Goal: Task Accomplishment & Management: Manage account settings

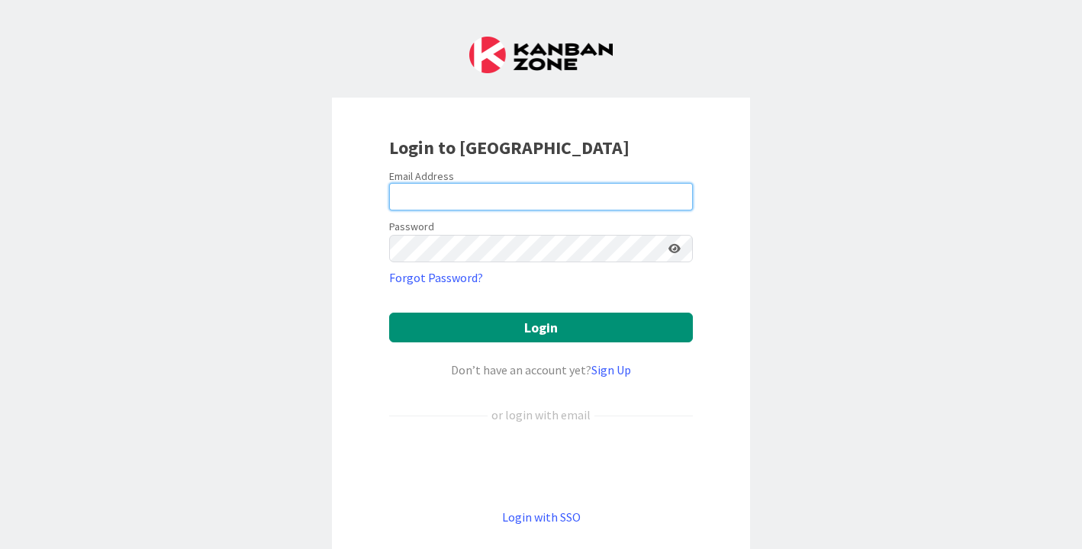
click at [428, 197] on input "email" at bounding box center [541, 196] width 304 height 27
type input "[PERSON_NAME][EMAIL_ADDRESS][PERSON_NAME][DOMAIN_NAME]"
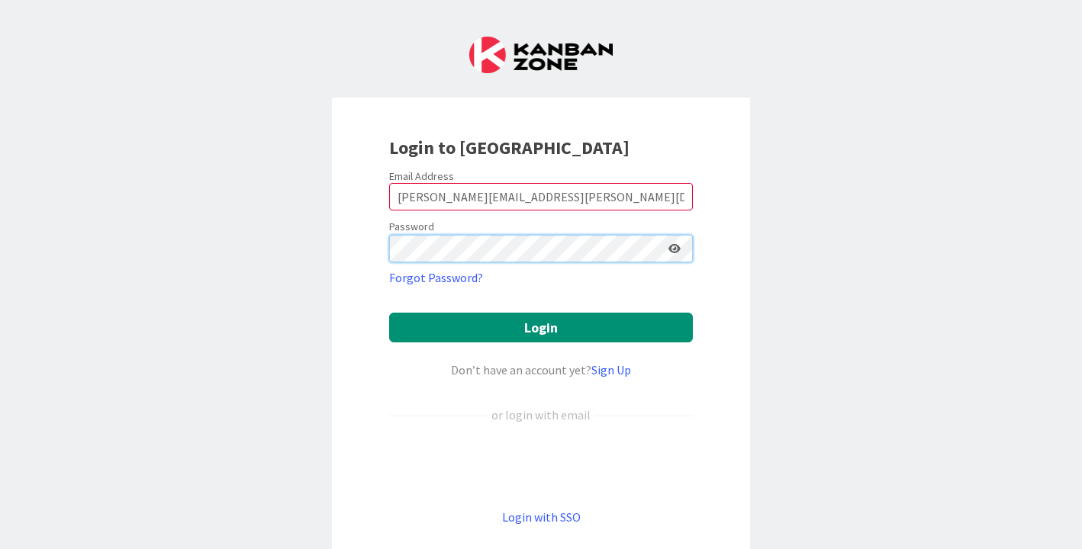
click at [389, 313] on button "Login" at bounding box center [541, 328] width 304 height 30
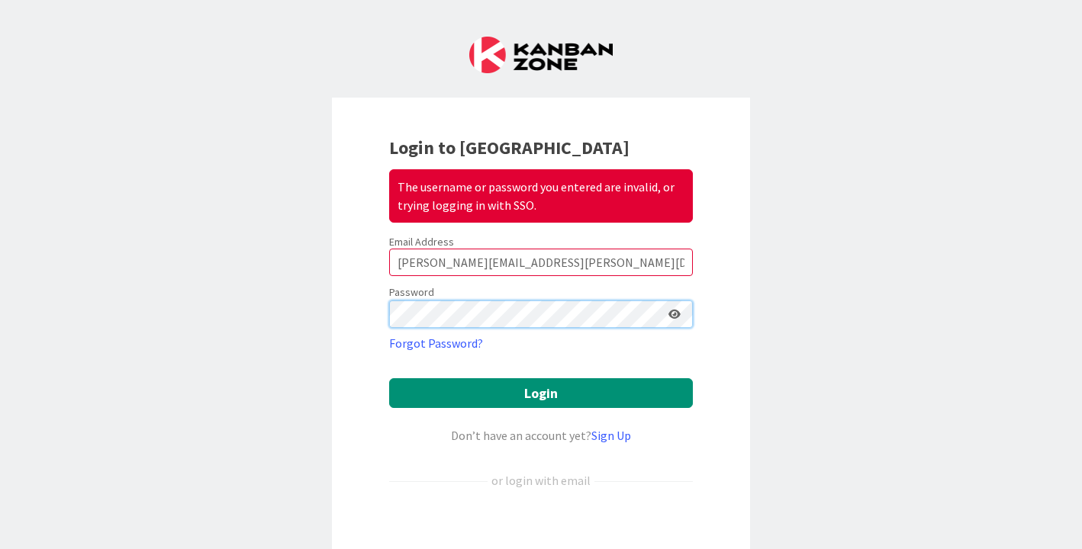
click at [389, 378] on button "Login" at bounding box center [541, 393] width 304 height 30
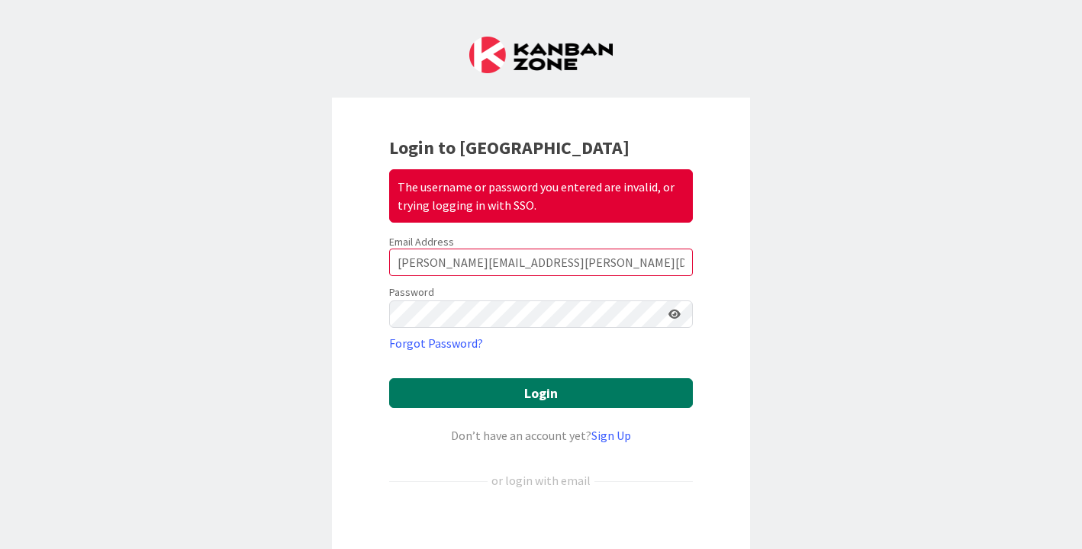
click at [459, 390] on button "Login" at bounding box center [541, 393] width 304 height 30
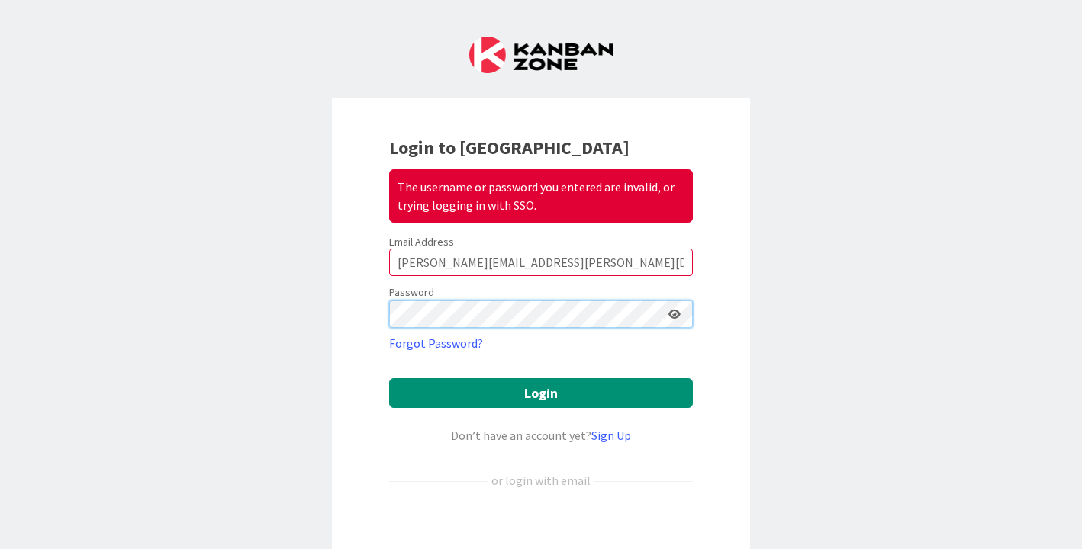
click at [143, 288] on div "Login to Kanban Zone The username or password you entered are invalid, or tryin…" at bounding box center [541, 274] width 1082 height 549
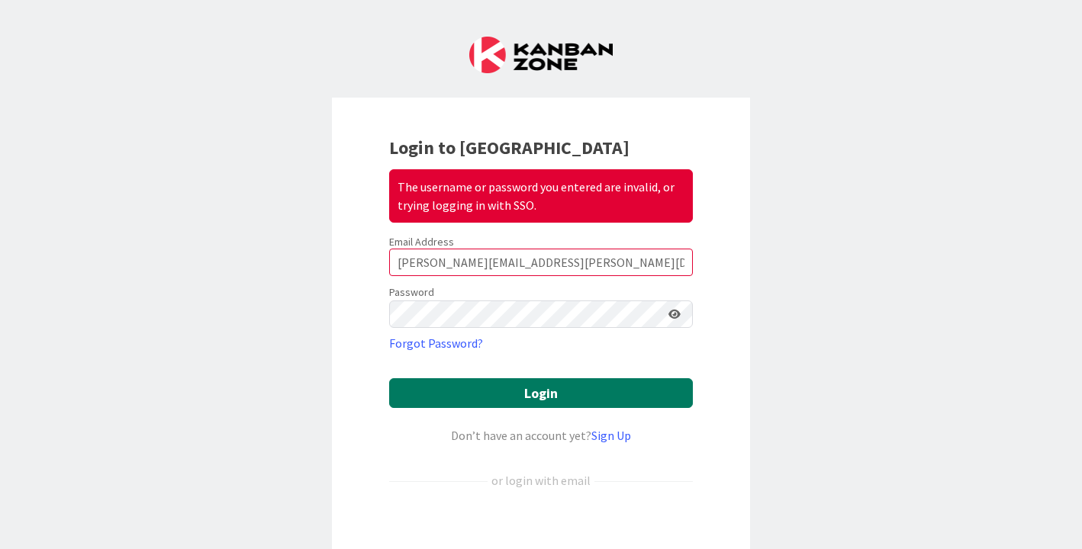
click at [443, 393] on button "Login" at bounding box center [541, 393] width 304 height 30
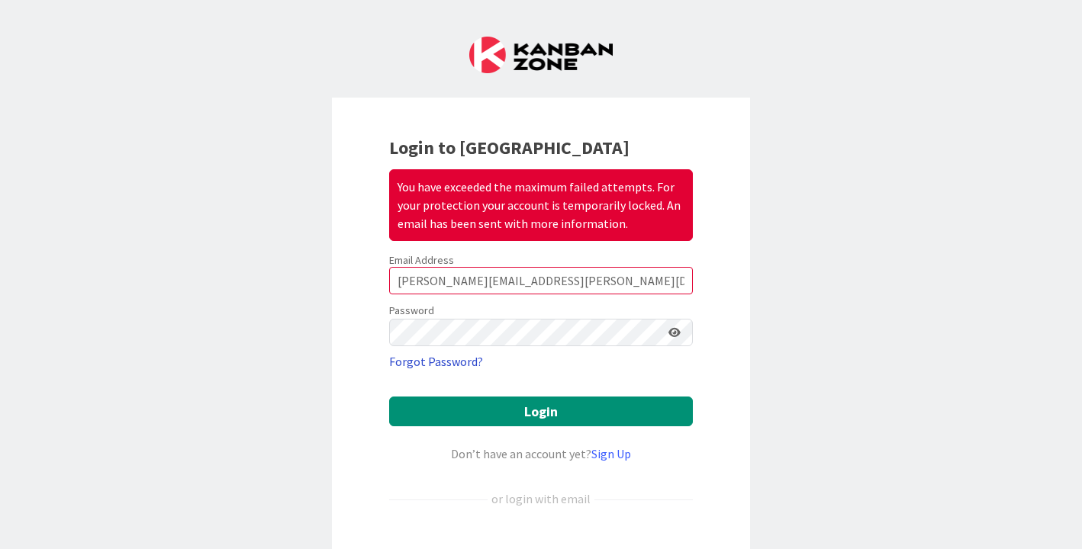
click at [458, 362] on link "Forgot Password?" at bounding box center [436, 362] width 94 height 18
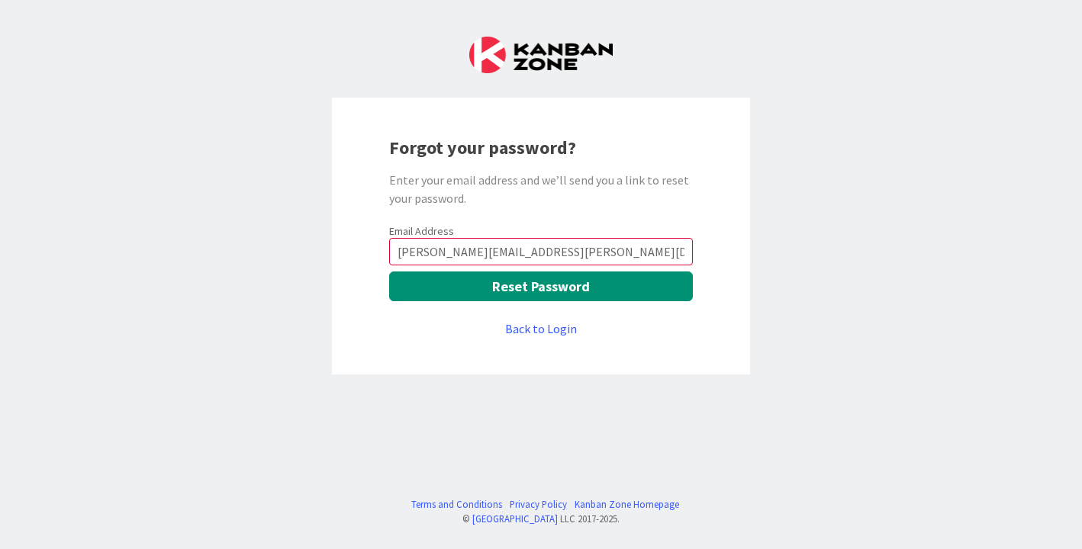
type input "[PERSON_NAME][EMAIL_ADDRESS][PERSON_NAME][DOMAIN_NAME]"
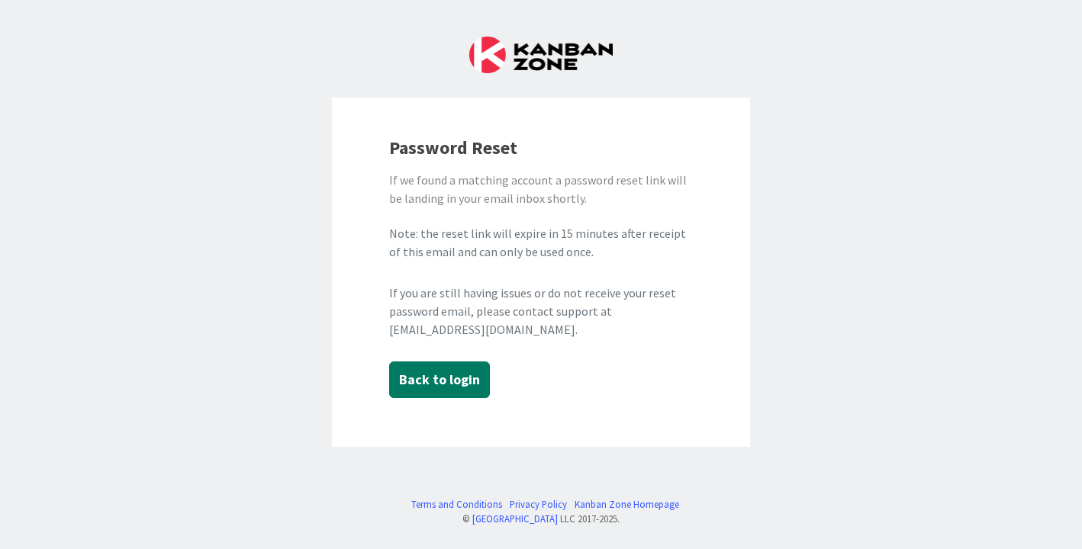
click at [423, 385] on button "Back to login" at bounding box center [439, 380] width 101 height 37
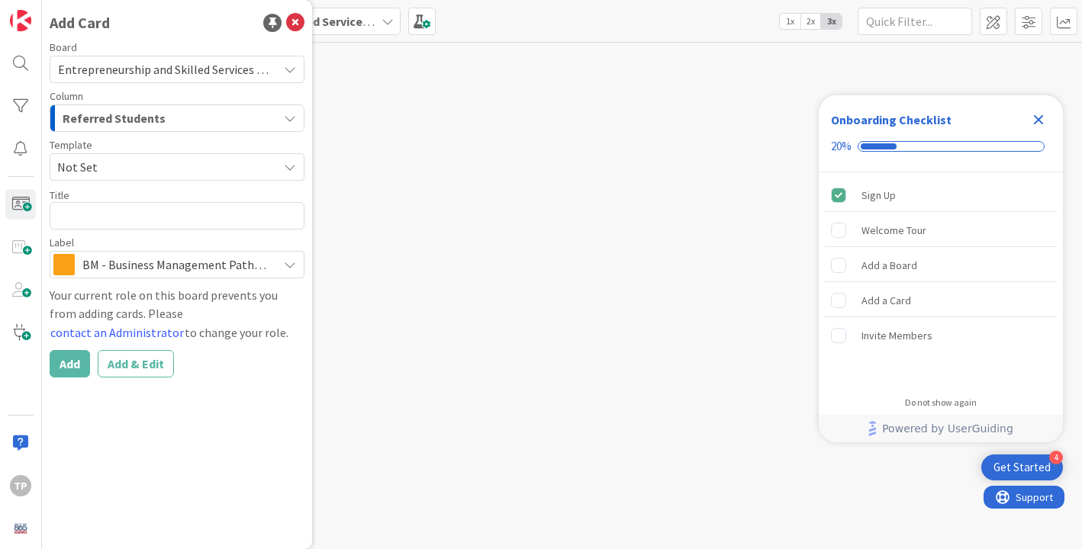
click at [1045, 123] on icon "Close Checklist" at bounding box center [1038, 120] width 18 height 18
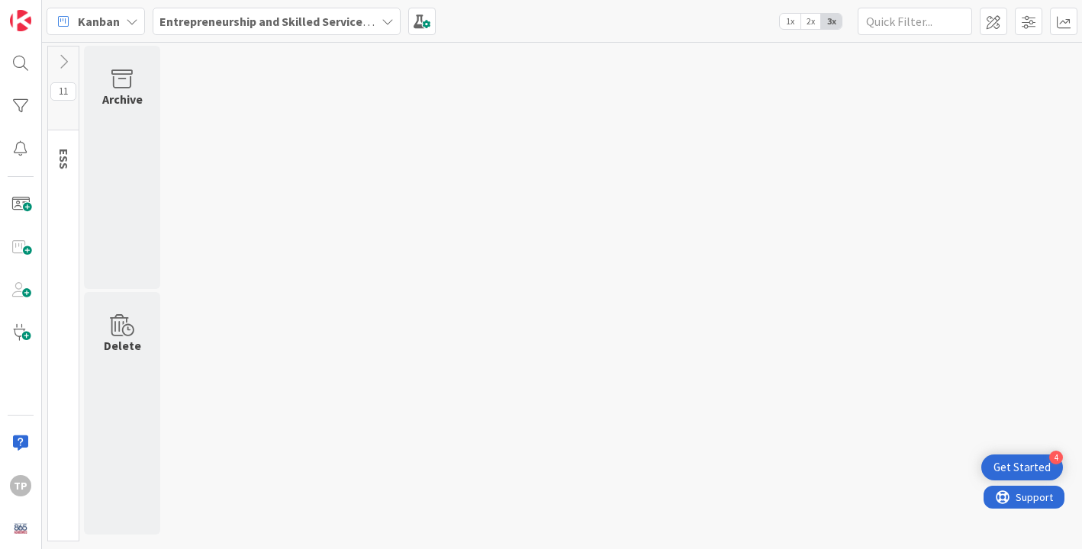
click at [87, 22] on span "Kanban" at bounding box center [99, 21] width 42 height 18
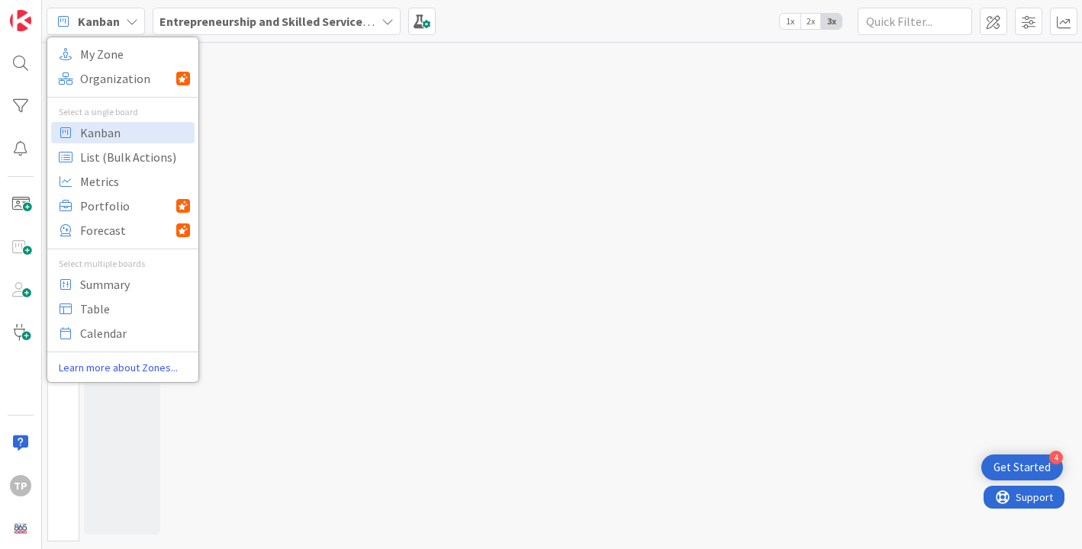
click at [242, 100] on div "11 ESS Archive Delete" at bounding box center [562, 298] width 1034 height 504
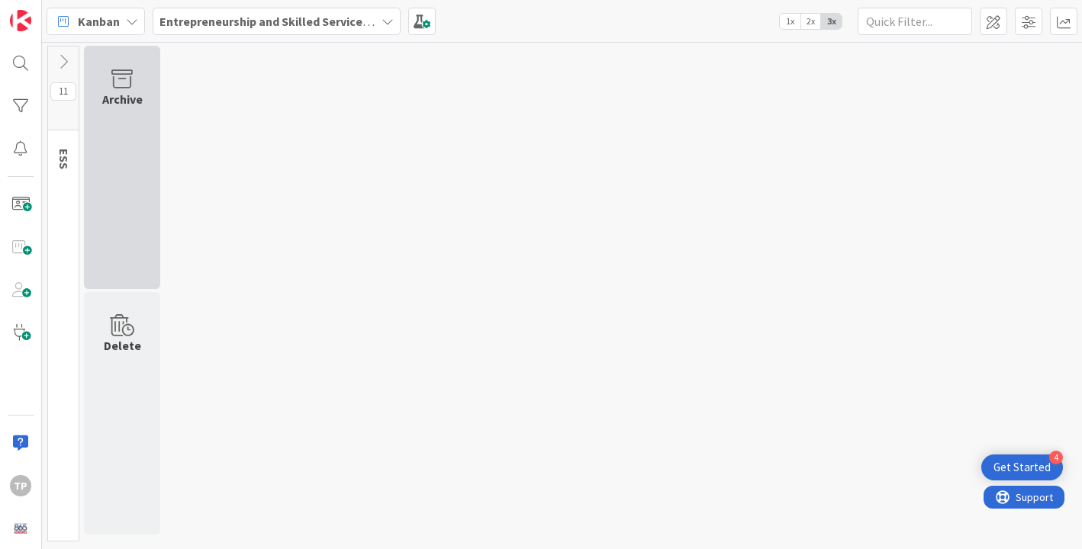
click at [120, 76] on icon at bounding box center [122, 79] width 58 height 21
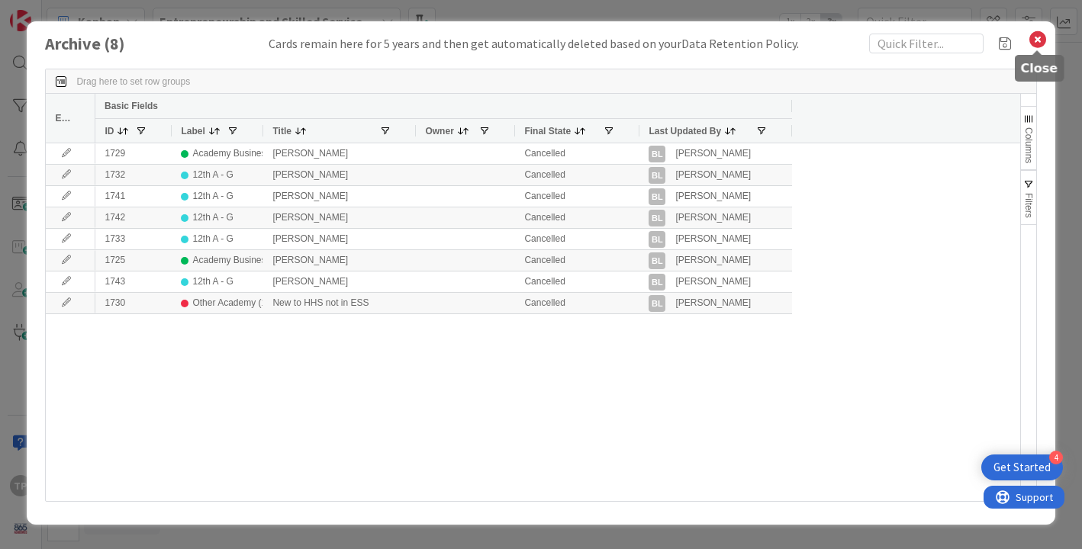
click at [1039, 36] on icon at bounding box center [1038, 39] width 20 height 21
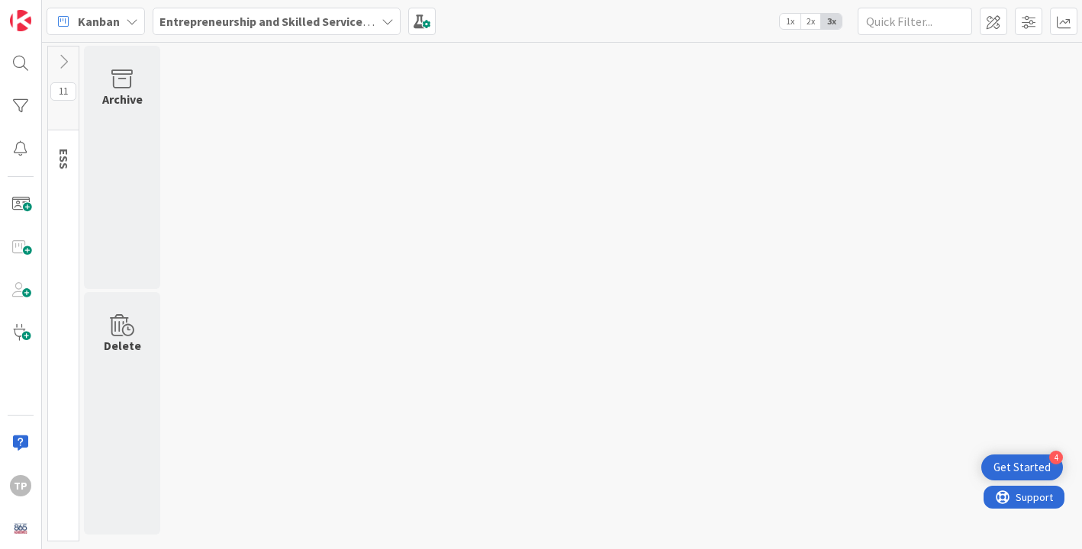
click at [63, 161] on span "ESS" at bounding box center [63, 159] width 15 height 21
click at [24, 209] on span at bounding box center [20, 204] width 31 height 31
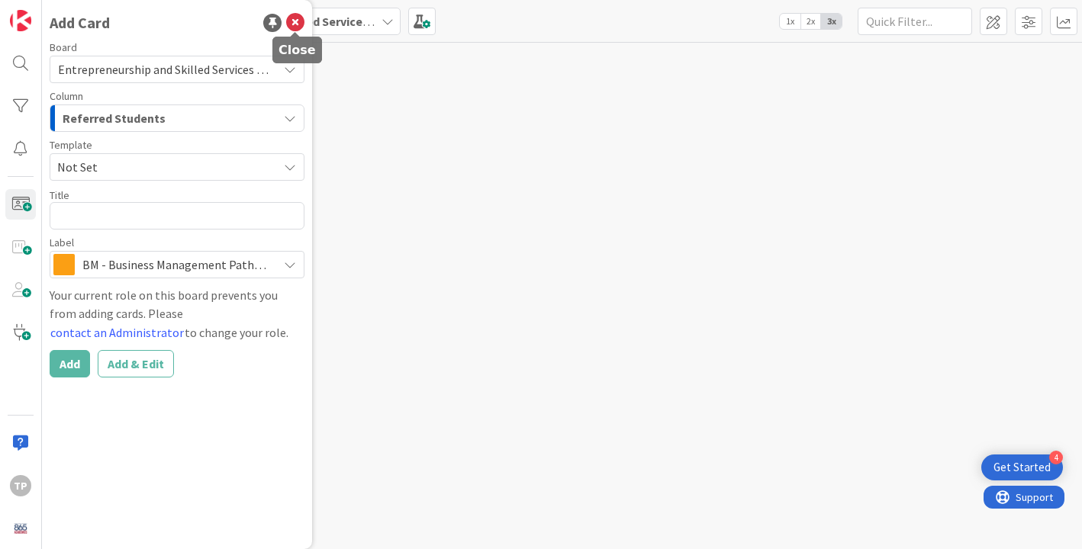
click at [296, 20] on icon at bounding box center [295, 23] width 18 height 18
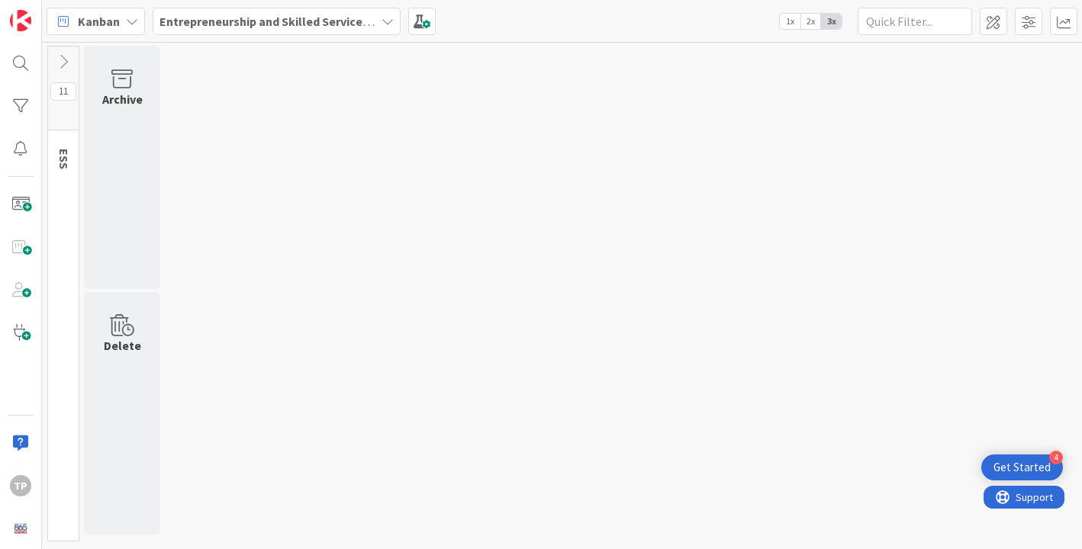
click at [88, 21] on span "Kanban" at bounding box center [99, 21] width 42 height 18
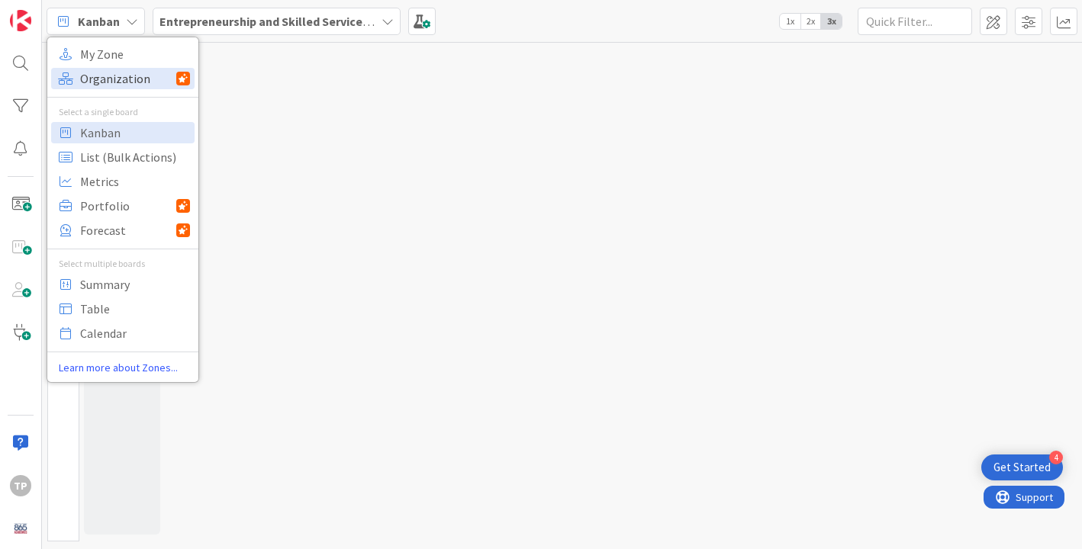
click at [90, 76] on span "Organization" at bounding box center [128, 78] width 96 height 23
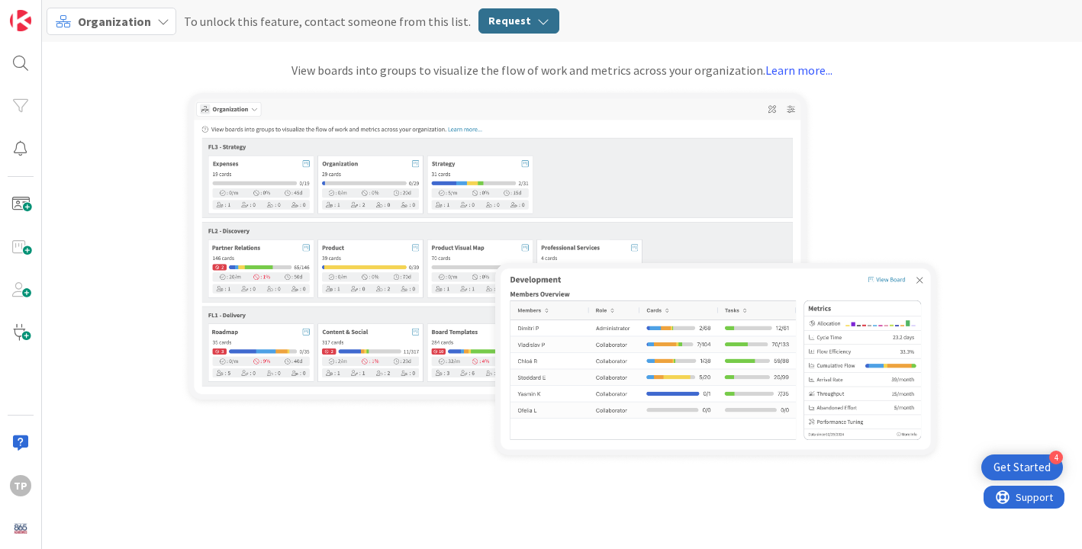
click at [501, 21] on button "Request" at bounding box center [518, 20] width 81 height 25
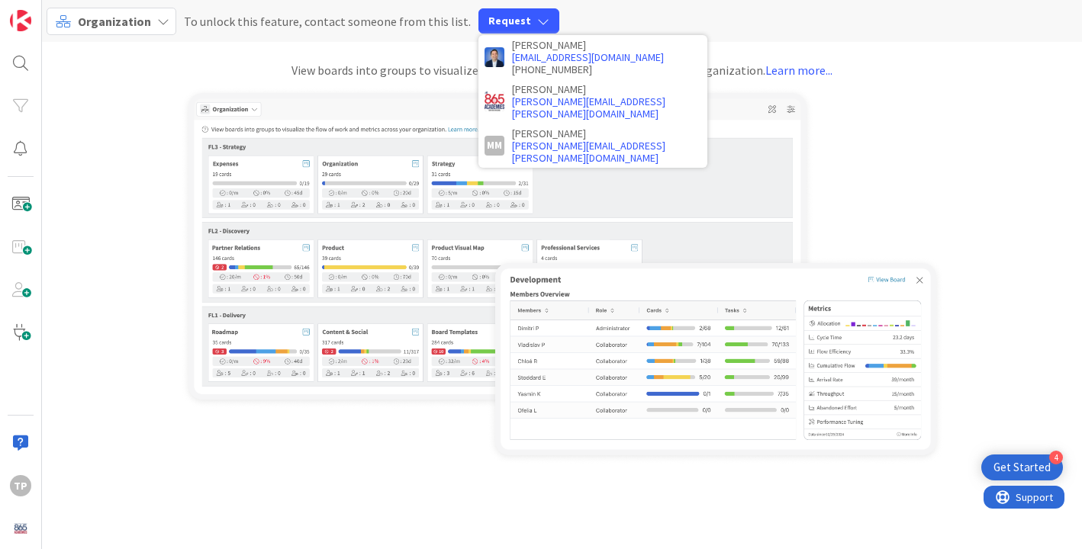
click at [97, 74] on div "View boards into groups to visualize the flow of work and metrics across your o…" at bounding box center [562, 70] width 1040 height 18
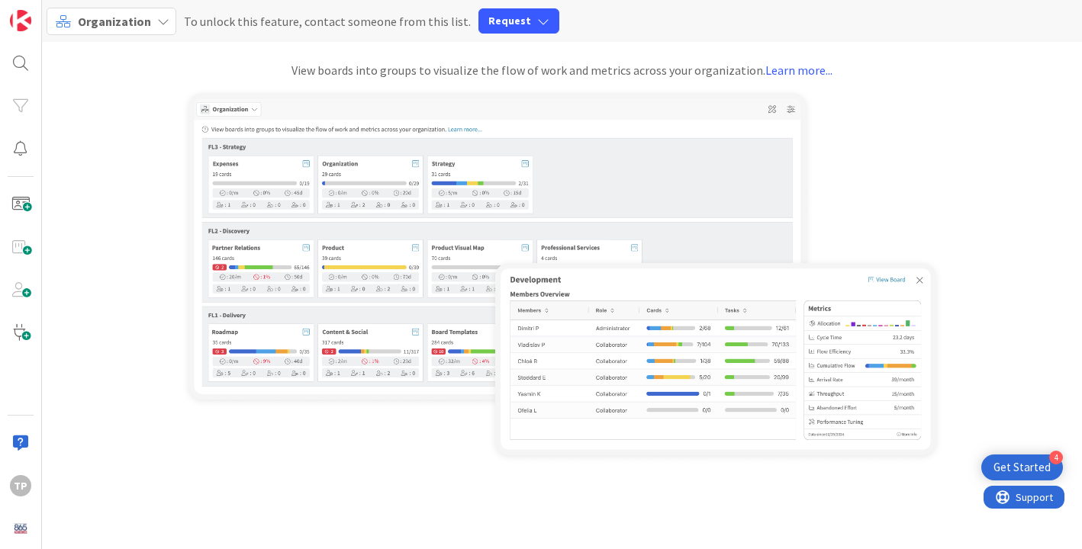
click at [166, 25] on div "Organization" at bounding box center [112, 21] width 130 height 27
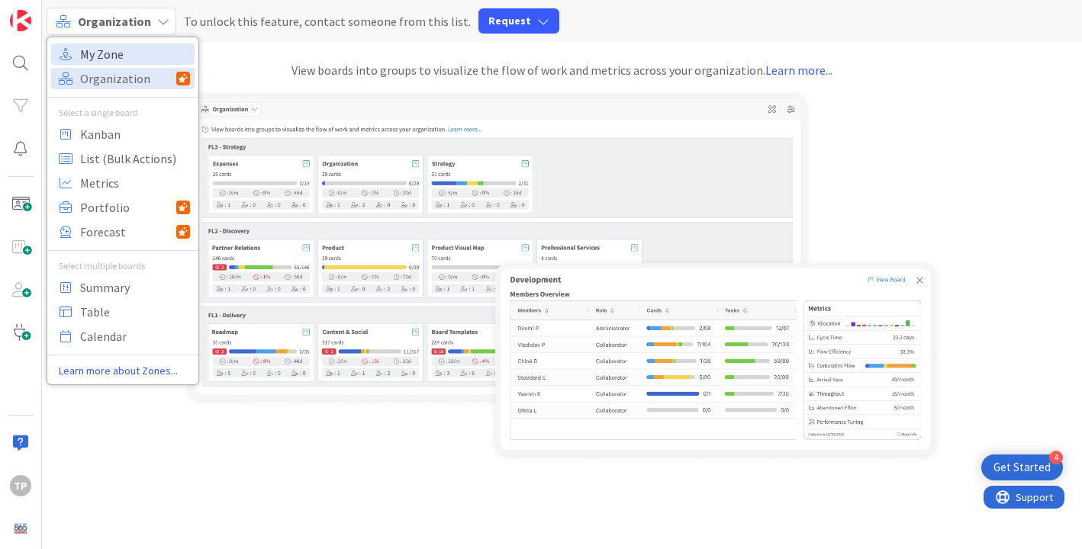
click at [112, 50] on span "My Zone" at bounding box center [135, 54] width 110 height 23
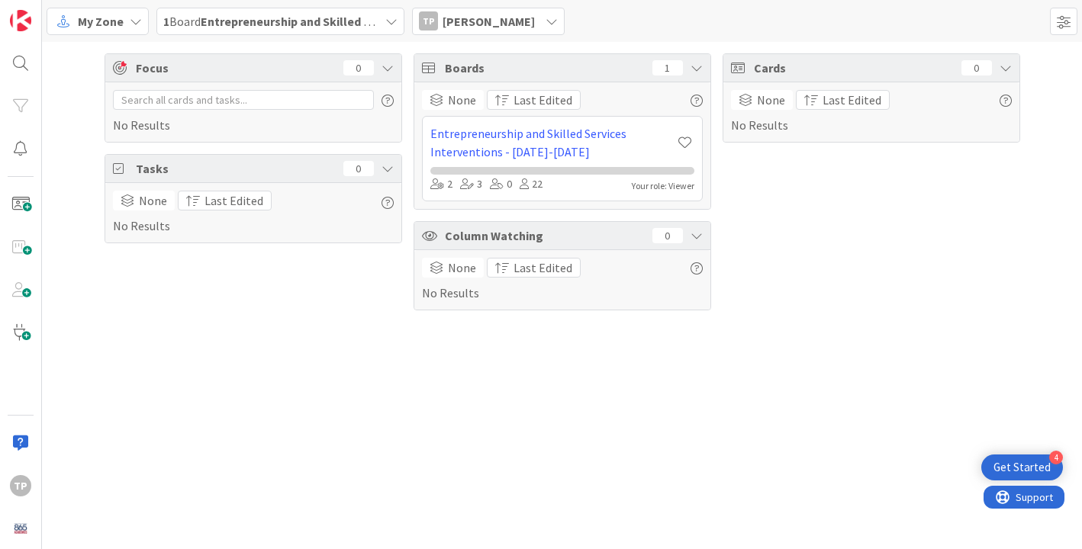
click at [133, 23] on icon at bounding box center [136, 21] width 12 height 12
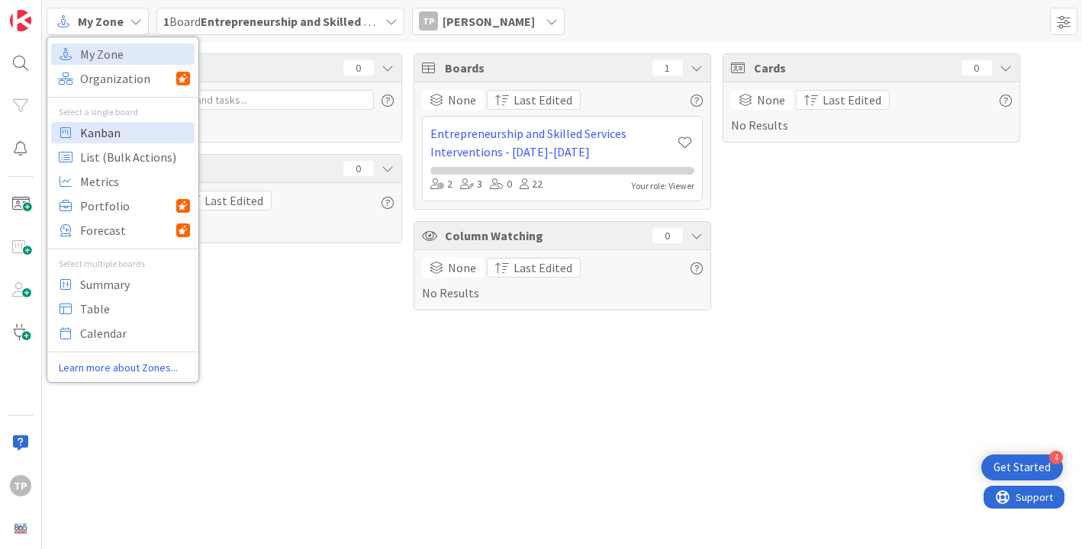
click at [94, 131] on span "Kanban" at bounding box center [135, 132] width 110 height 23
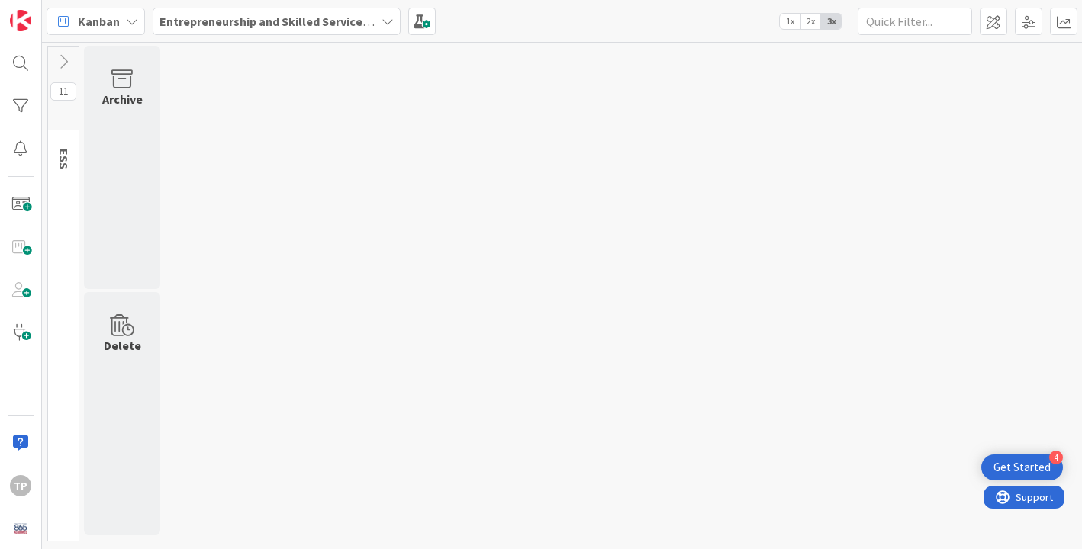
click at [129, 20] on icon at bounding box center [132, 21] width 12 height 12
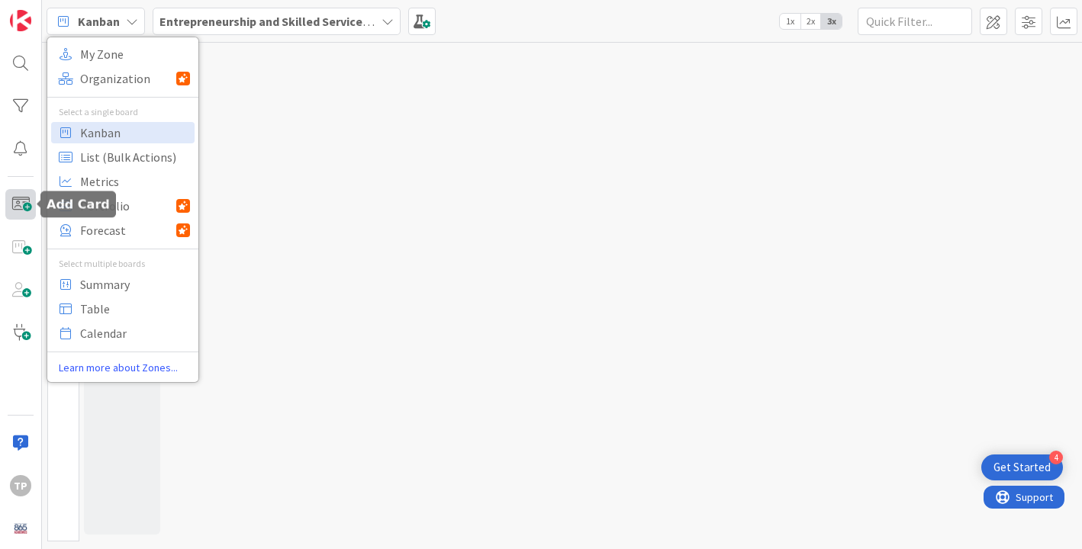
click at [18, 206] on span at bounding box center [20, 204] width 31 height 31
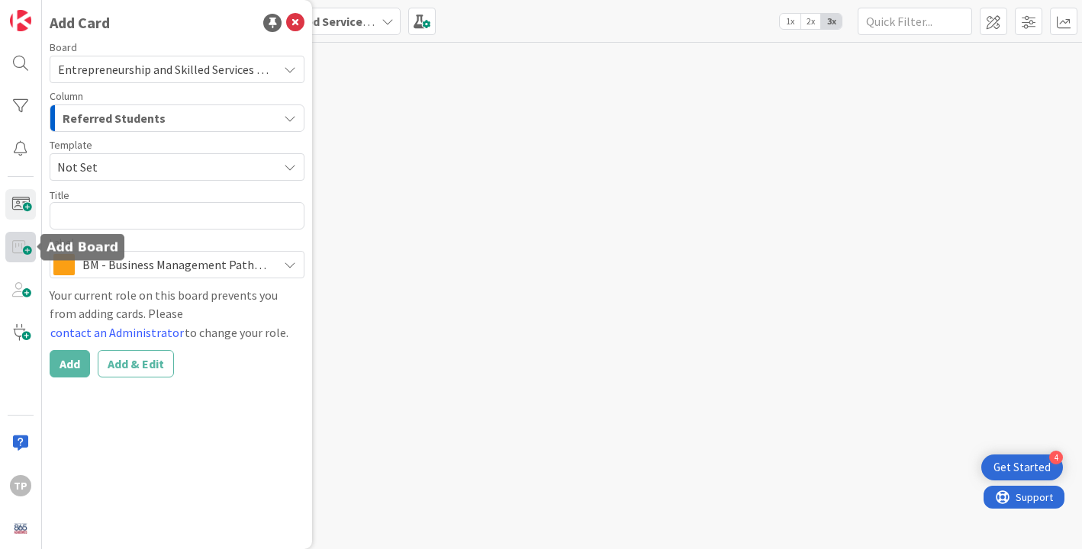
click at [22, 247] on span at bounding box center [20, 247] width 31 height 31
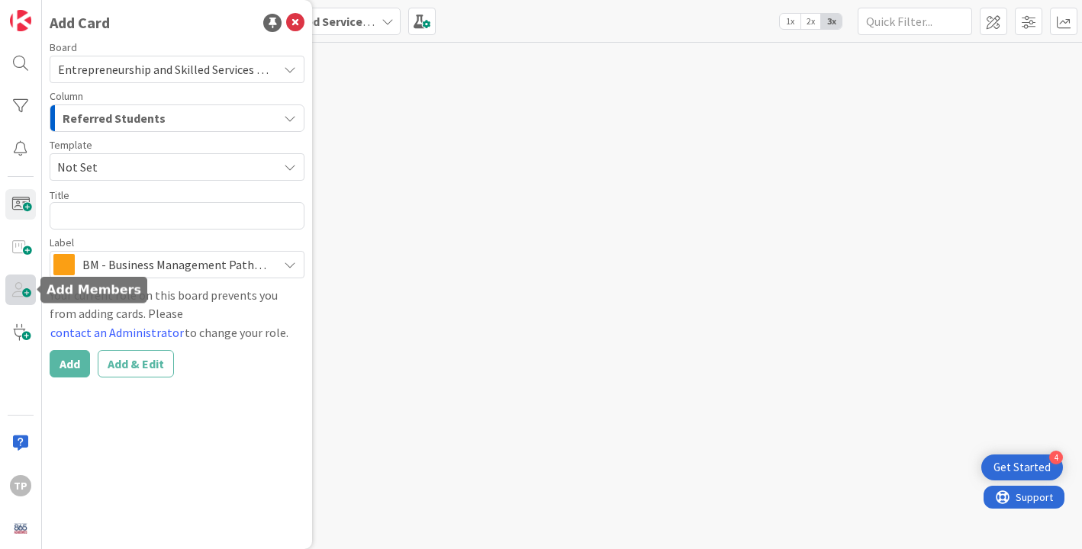
click at [15, 285] on span at bounding box center [20, 290] width 31 height 31
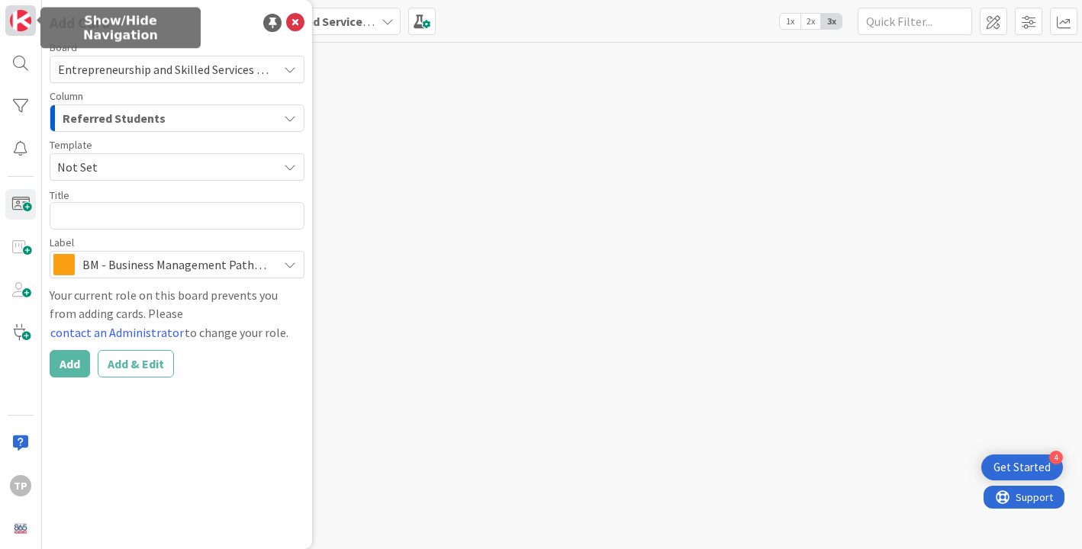
click at [20, 19] on img at bounding box center [20, 20] width 21 height 21
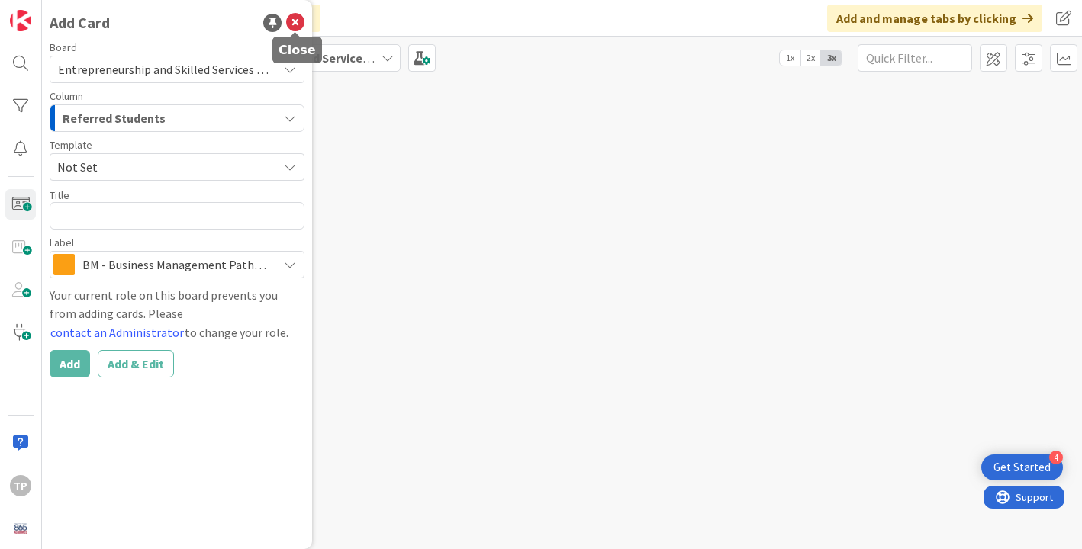
click at [296, 24] on icon at bounding box center [295, 23] width 18 height 18
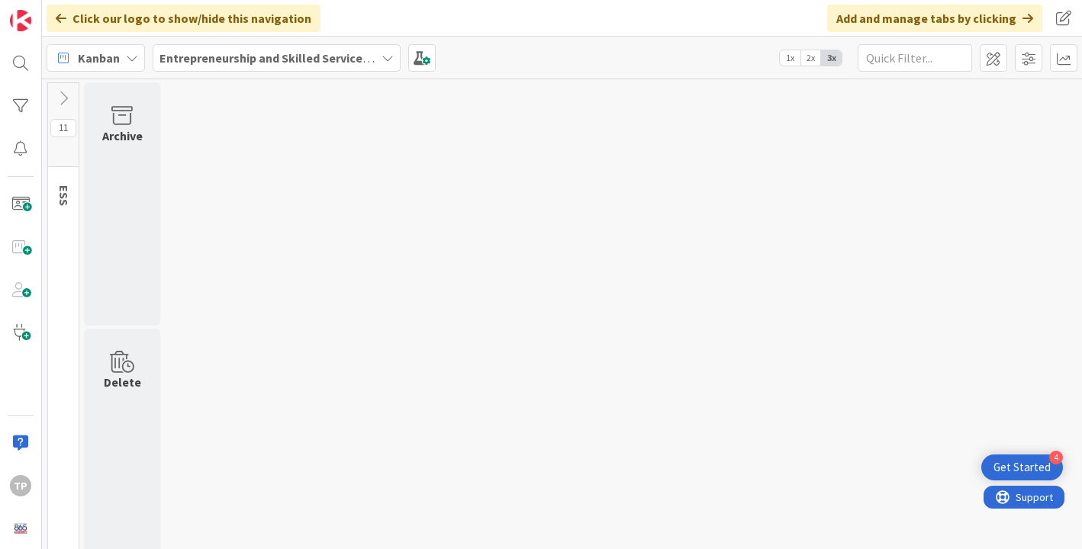
click at [284, 53] on b "Entrepreneurship and Skilled Services Interventions - [DATE]-[DATE]" at bounding box center [345, 57] width 373 height 15
click at [303, 66] on div "Entrepreneurship and Skilled Services Interventions - [DATE]-[DATE]" at bounding box center [277, 57] width 248 height 27
